Goal: Task Accomplishment & Management: Manage account settings

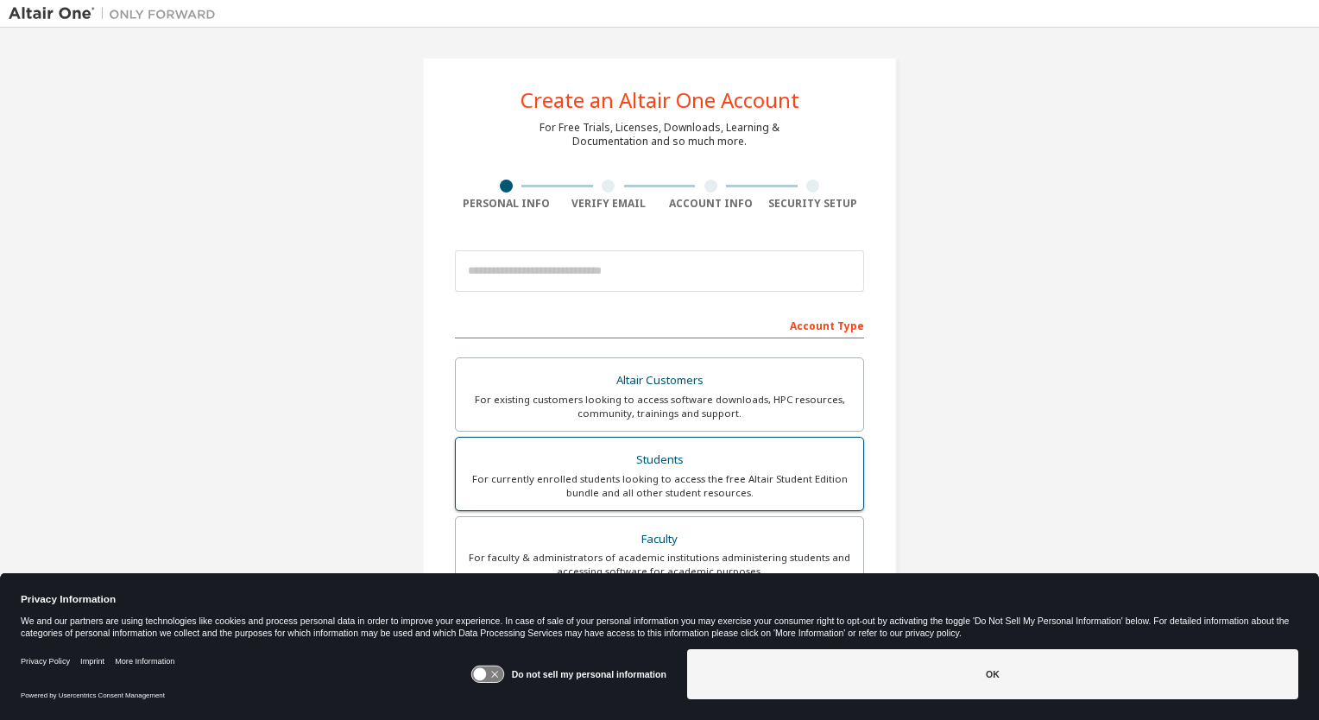
click at [627, 455] on div "Students" at bounding box center [659, 460] width 387 height 24
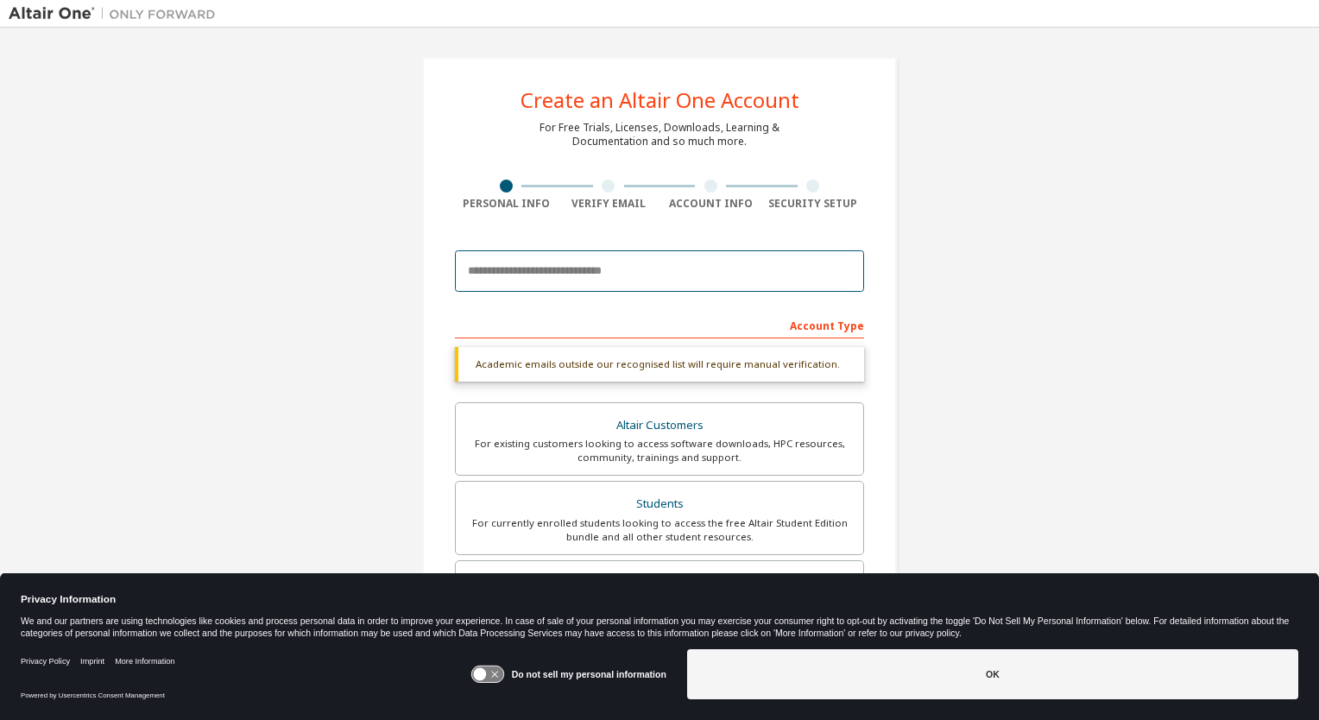
click at [666, 277] on input "email" at bounding box center [659, 270] width 409 height 41
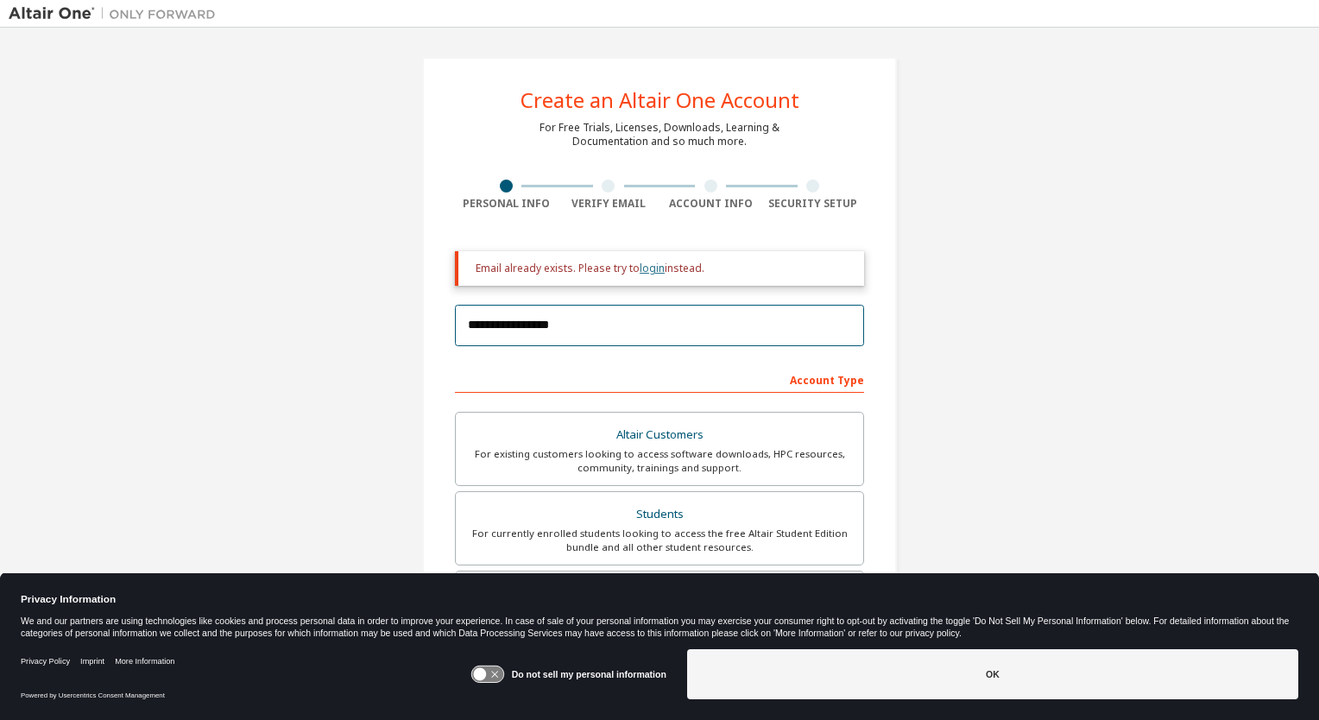
type input "**********"
click at [656, 268] on link "login" at bounding box center [652, 268] width 25 height 15
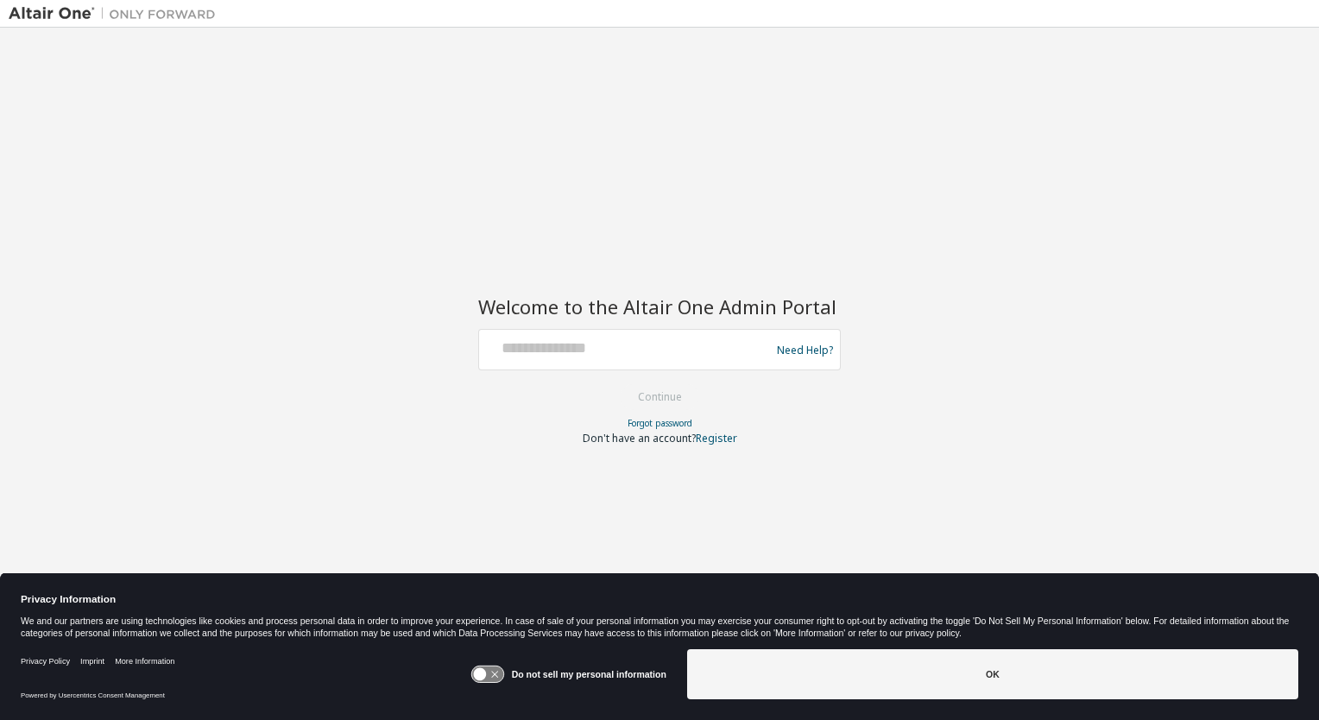
click at [573, 367] on div "Need Help?" at bounding box center [659, 349] width 363 height 41
click at [575, 351] on input "text" at bounding box center [627, 345] width 282 height 25
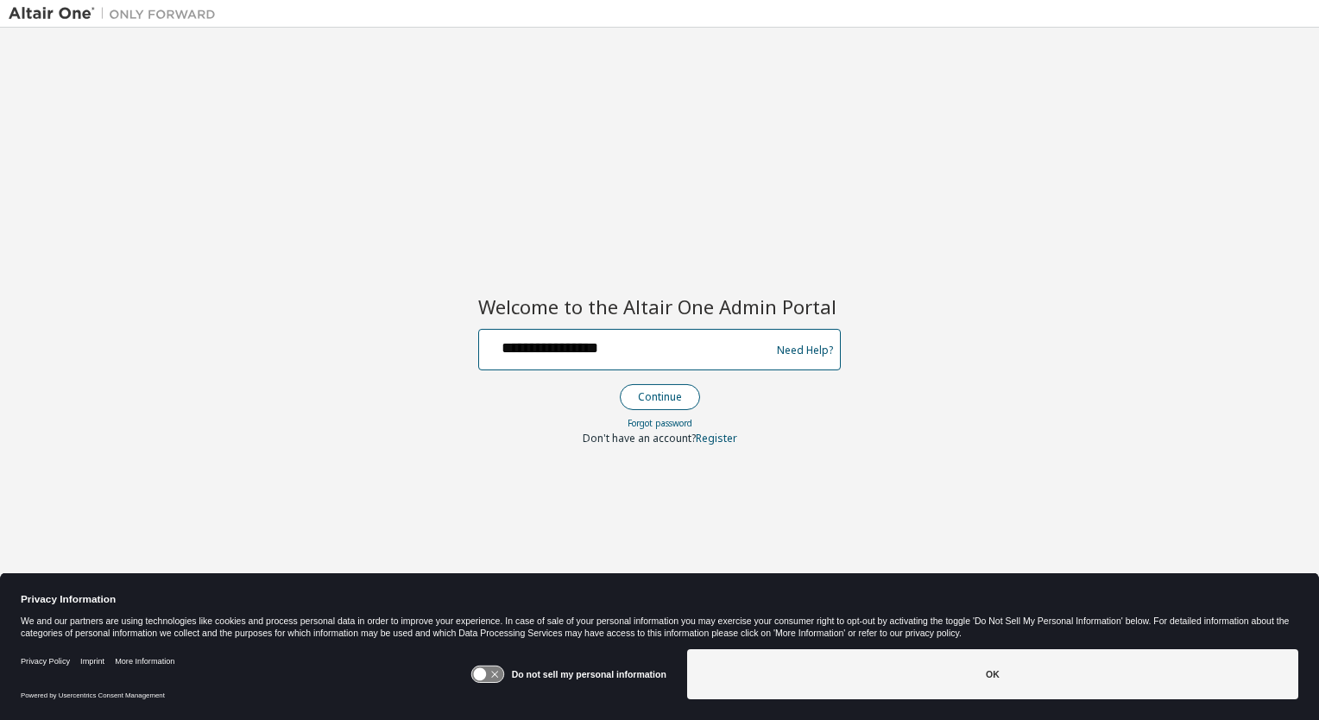
type input "**********"
click at [635, 395] on button "Continue" at bounding box center [660, 397] width 80 height 26
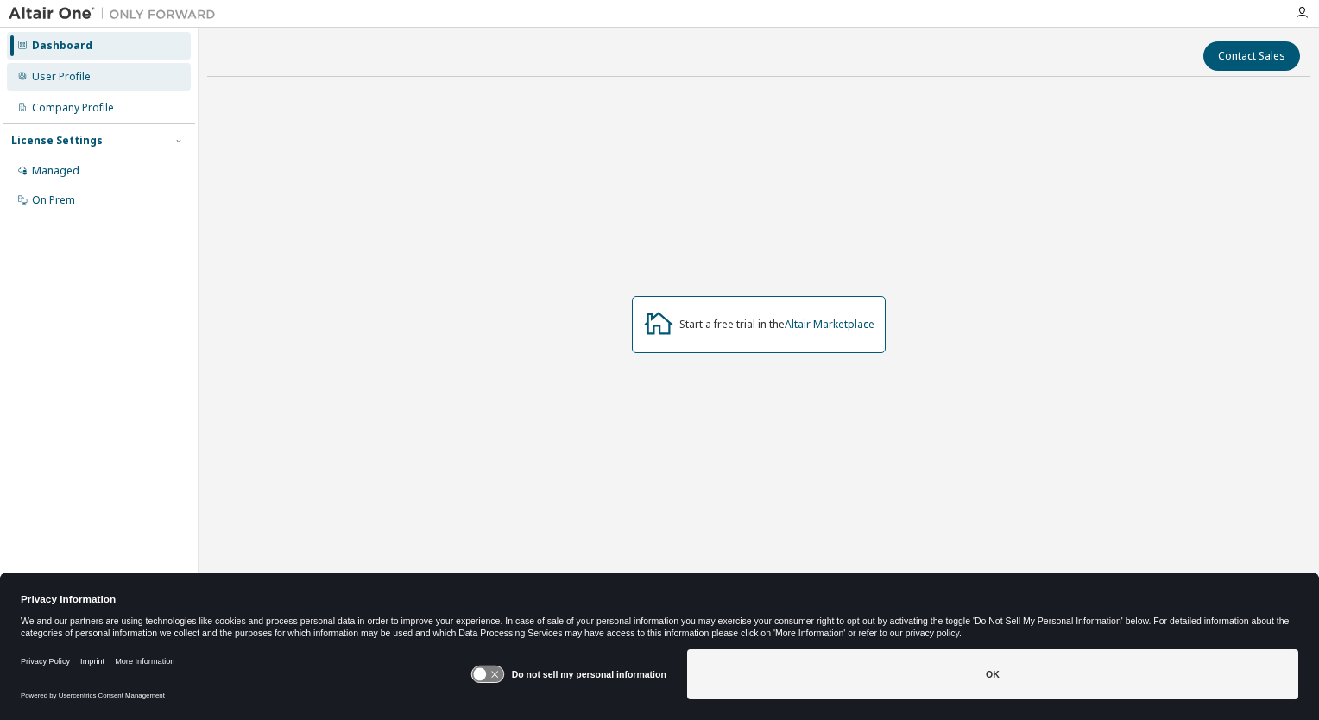
click at [64, 79] on div "User Profile" at bounding box center [61, 77] width 59 height 14
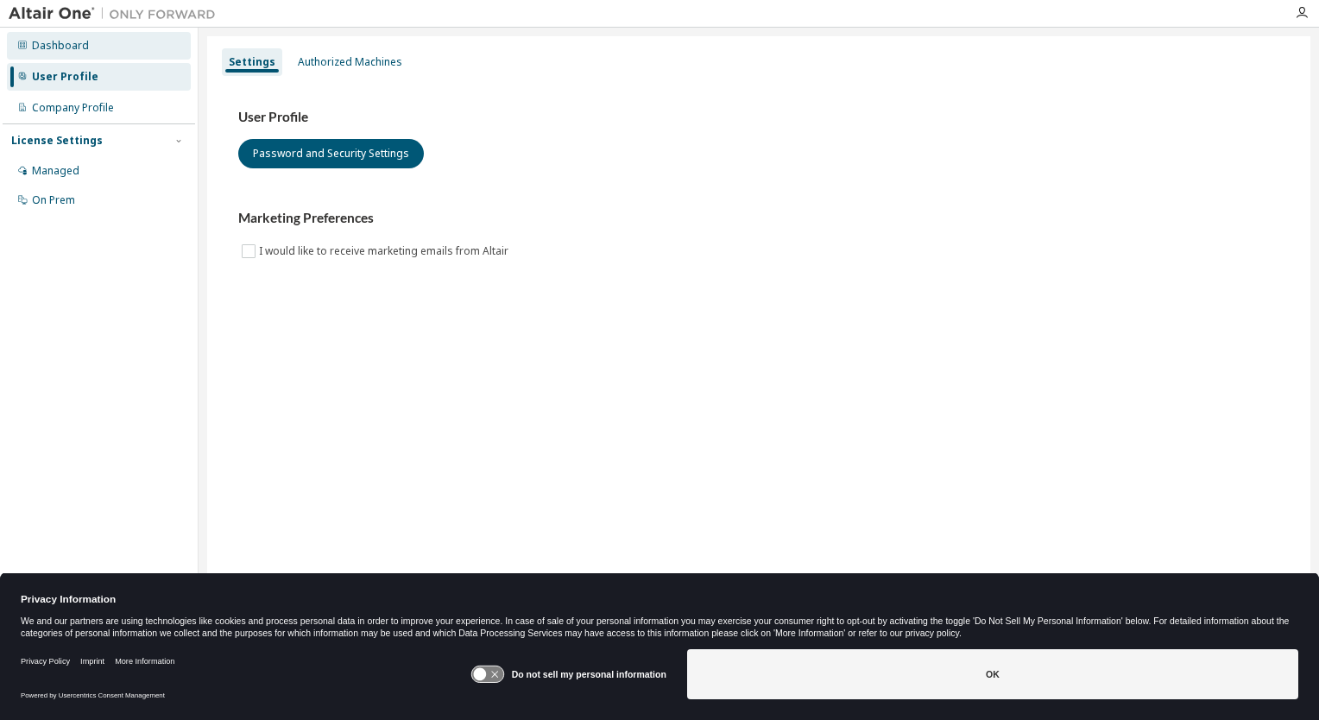
click at [80, 34] on div "Dashboard" at bounding box center [99, 46] width 184 height 28
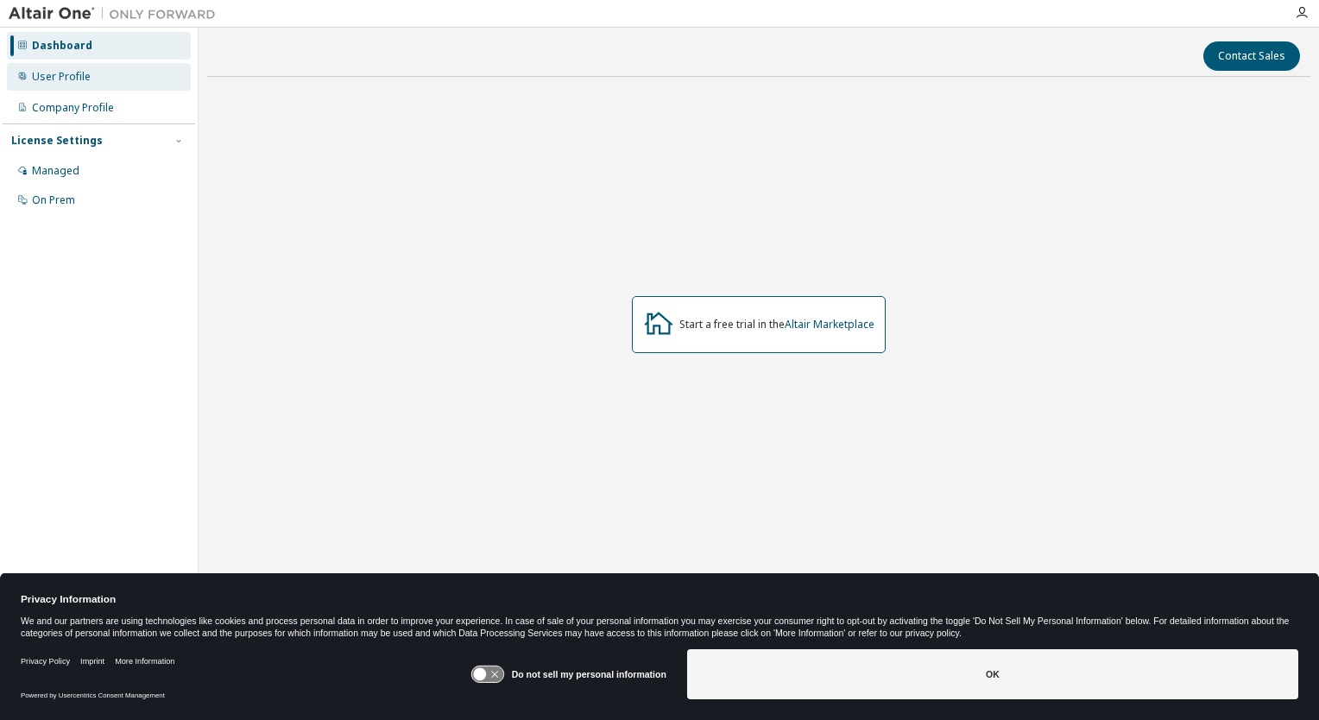
click at [85, 70] on div "User Profile" at bounding box center [61, 77] width 59 height 14
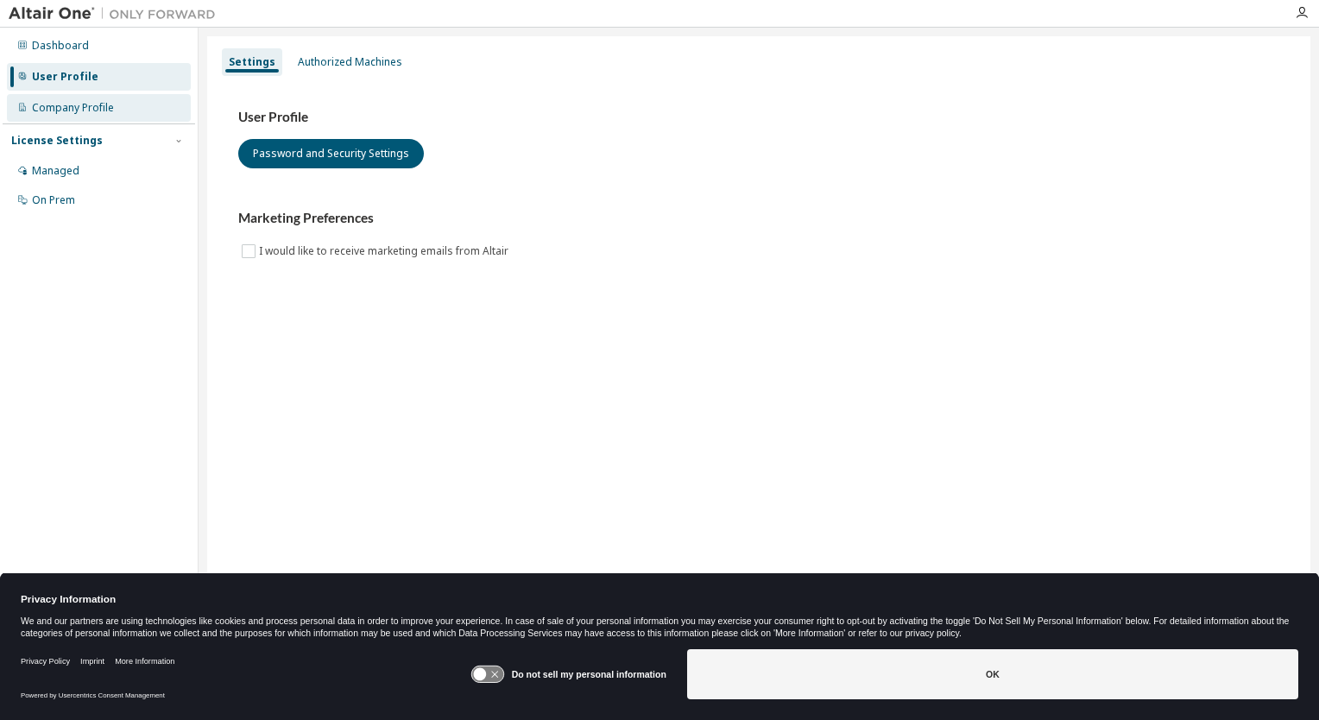
click at [78, 111] on div "Company Profile" at bounding box center [73, 108] width 82 height 14
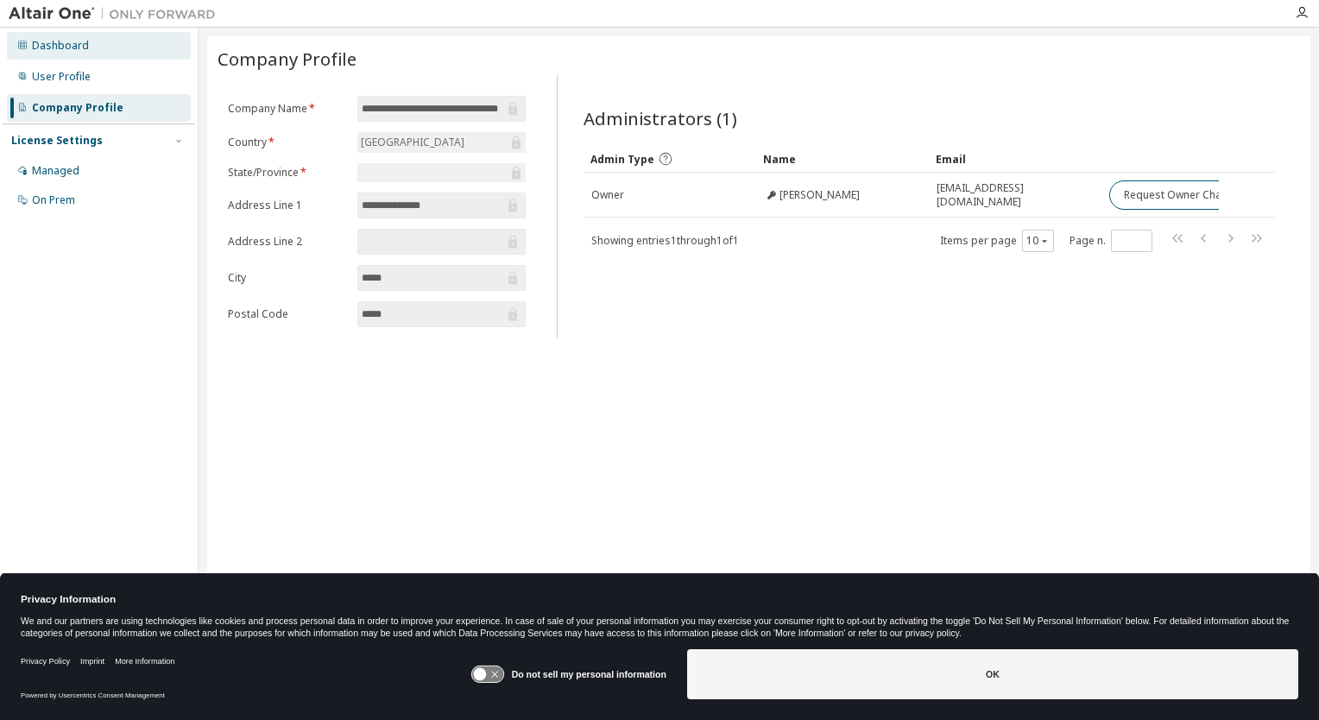
click at [81, 40] on div "Dashboard" at bounding box center [60, 46] width 57 height 14
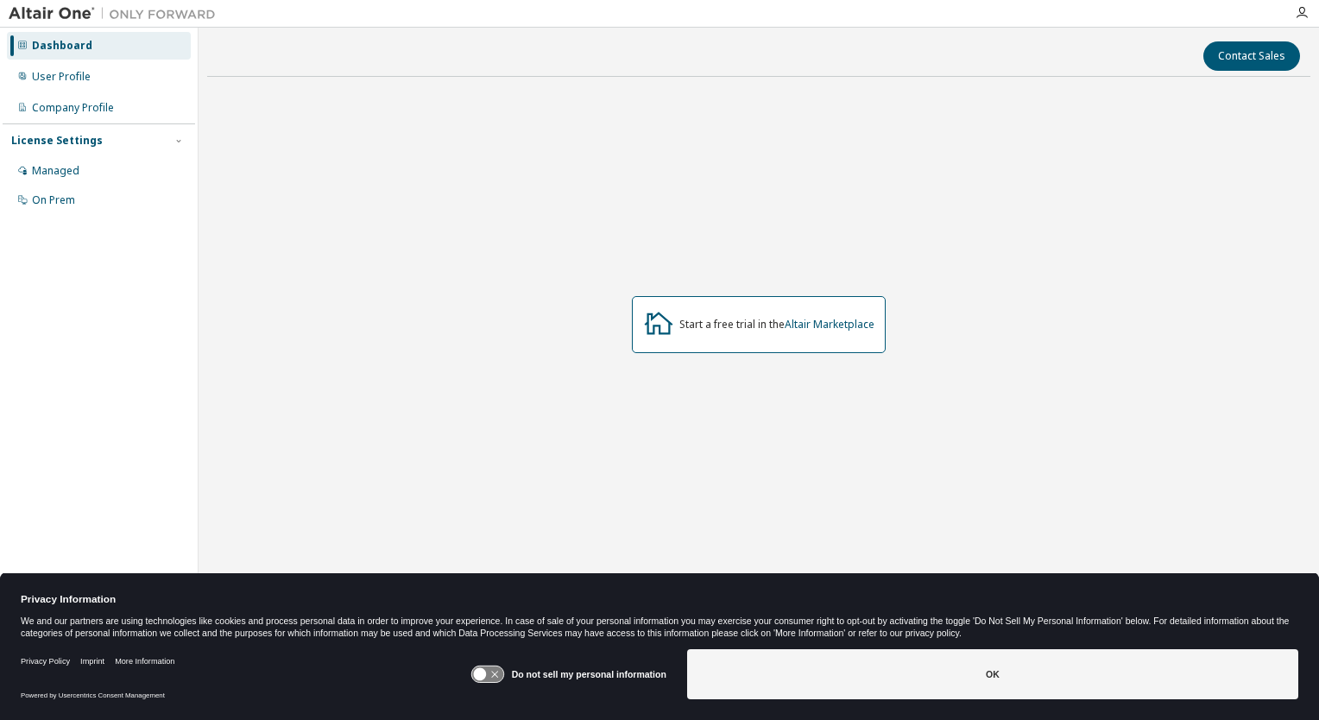
click at [494, 668] on icon at bounding box center [487, 675] width 32 height 16
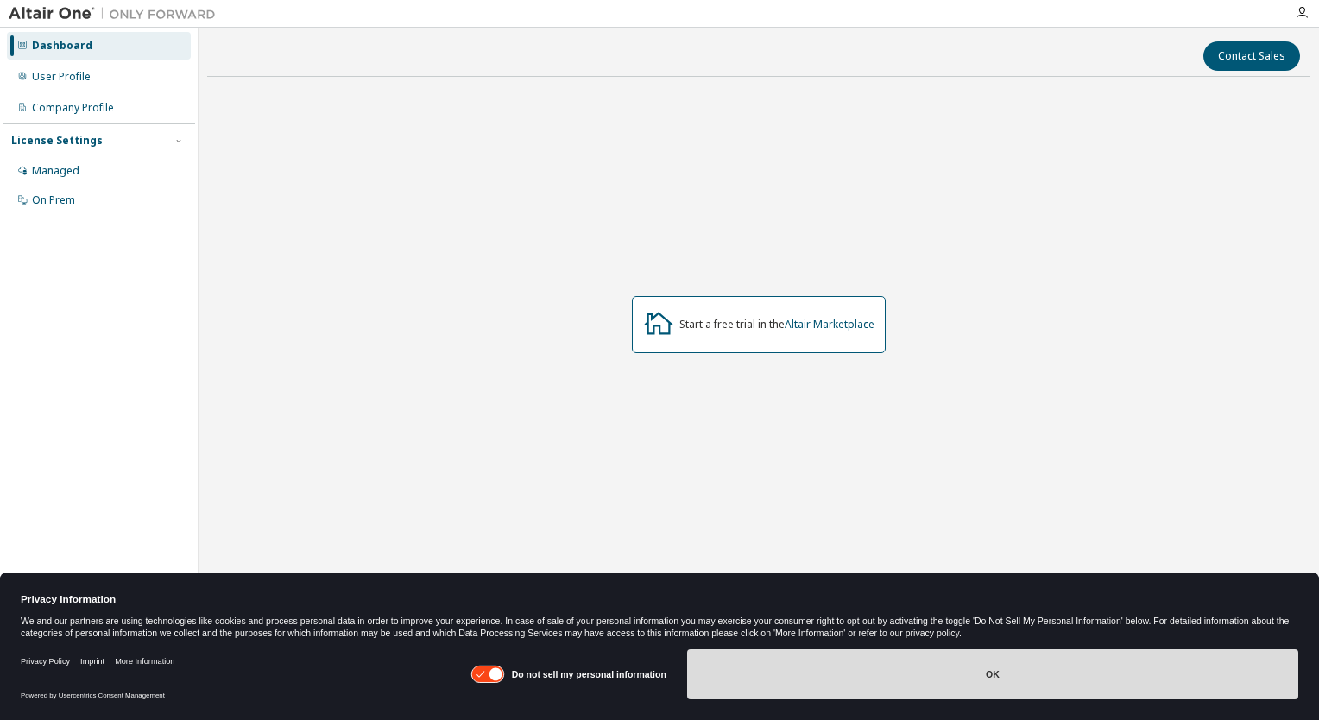
click at [736, 670] on button "OK" at bounding box center [992, 674] width 611 height 50
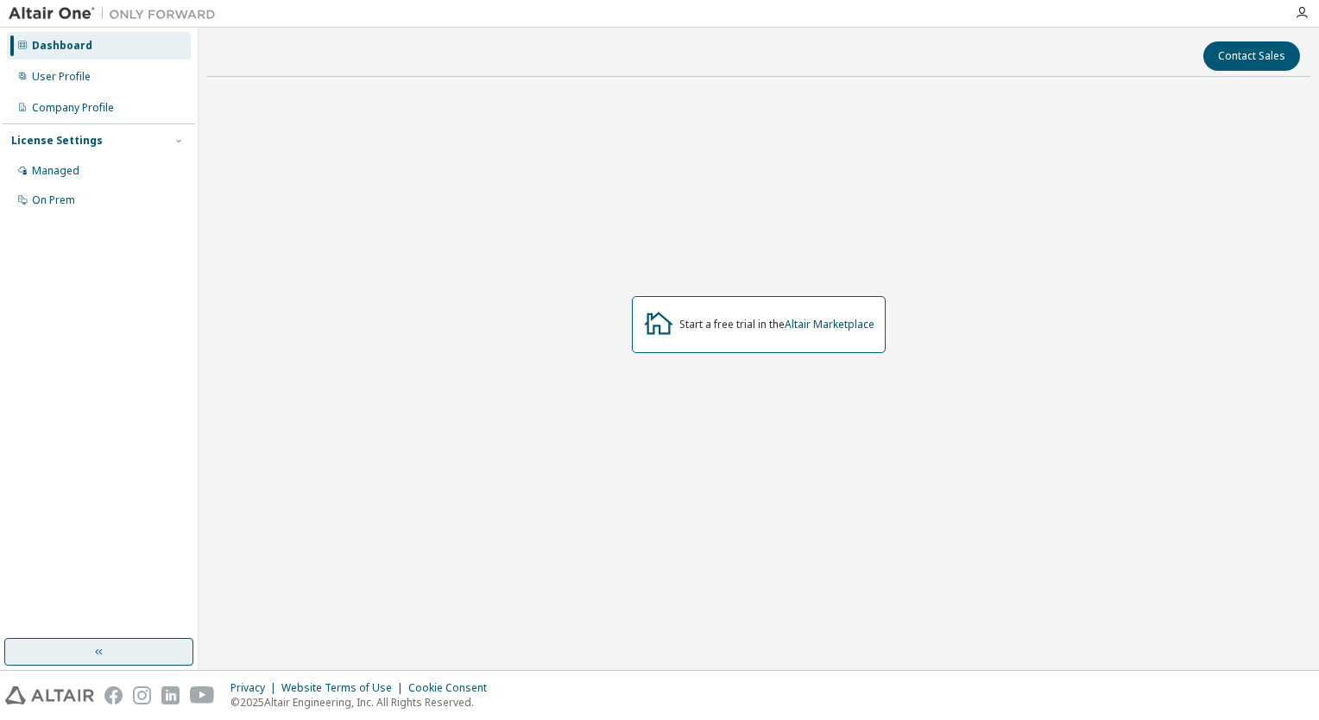
click at [104, 642] on button "button" at bounding box center [98, 652] width 189 height 28
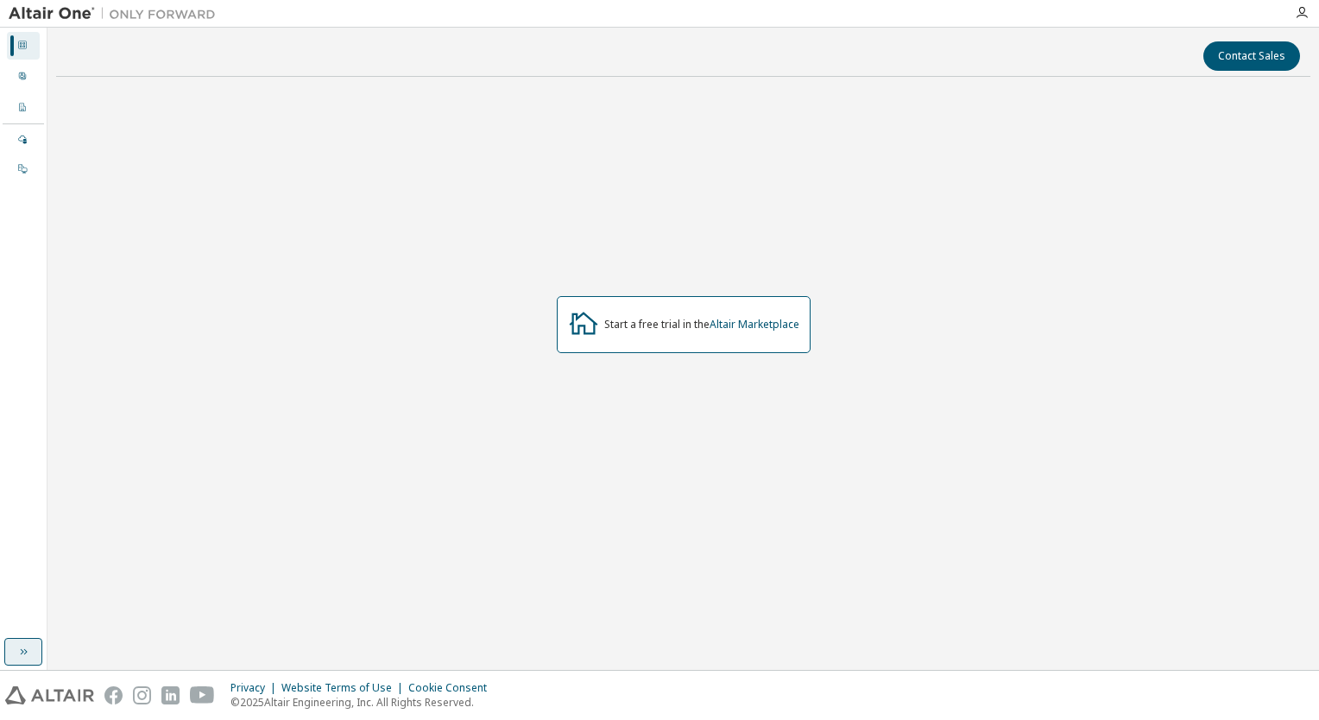
click at [11, 658] on button "button" at bounding box center [23, 652] width 38 height 28
